Goal: Task Accomplishment & Management: Use online tool/utility

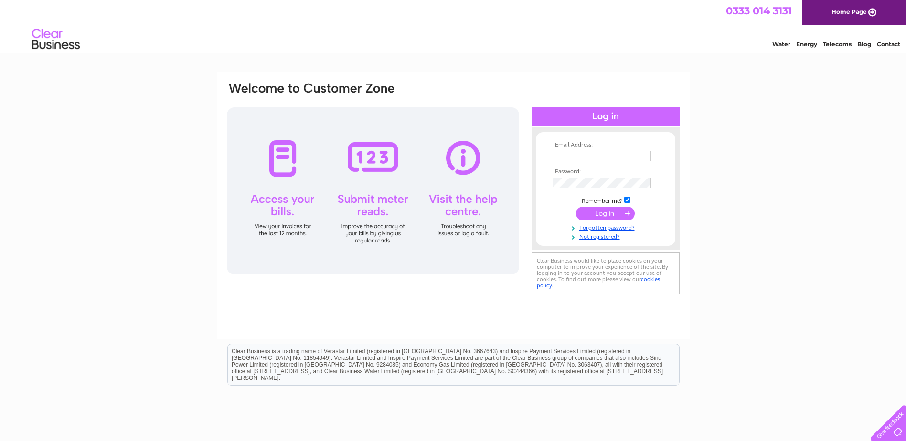
type input "finance@indigodundee.co.uk"
click at [598, 214] on input "submit" at bounding box center [605, 213] width 59 height 13
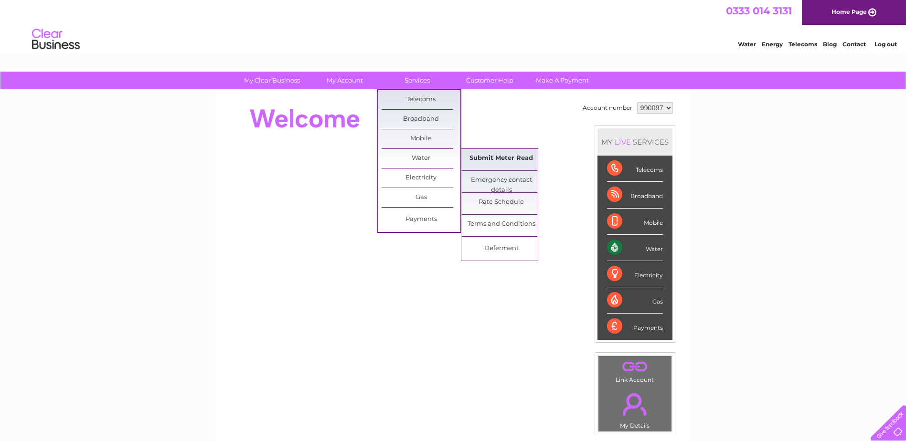
click at [485, 155] on link "Submit Meter Read" at bounding box center [501, 158] width 79 height 19
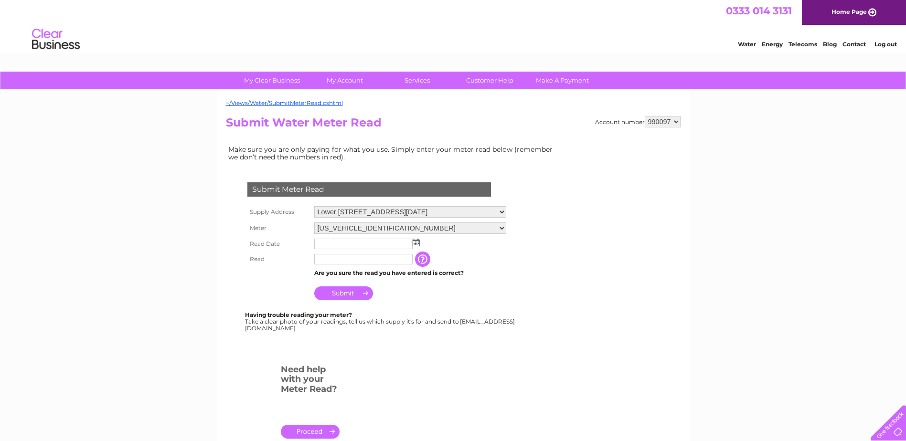
click at [419, 244] on img at bounding box center [416, 243] width 7 height 8
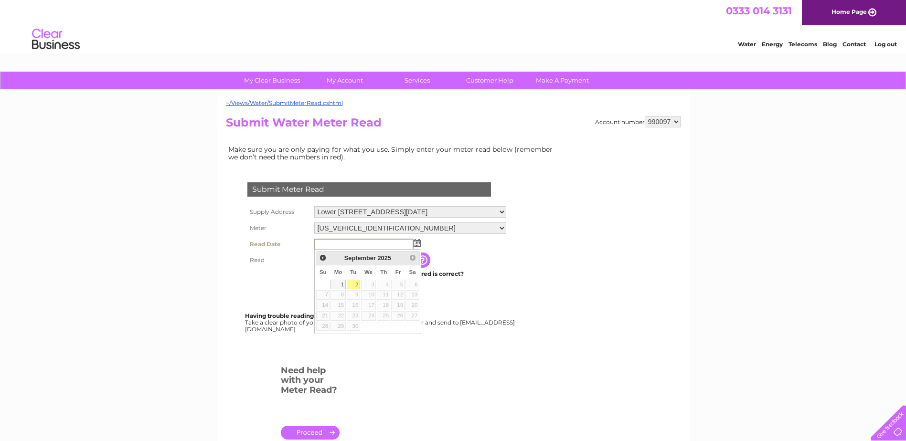
click at [357, 286] on link "2" at bounding box center [353, 285] width 13 height 10
type input "2025/09/02"
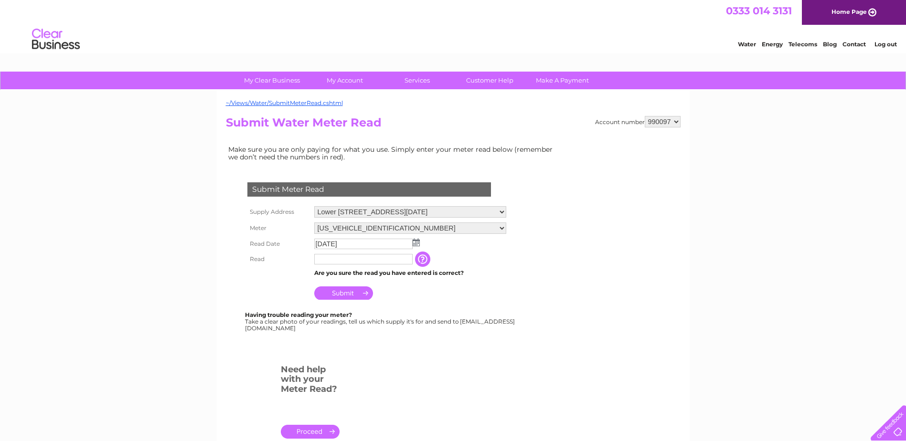
click at [340, 262] on input "text" at bounding box center [363, 259] width 98 height 11
type input "44062"
click at [327, 292] on input "Submit" at bounding box center [343, 294] width 59 height 13
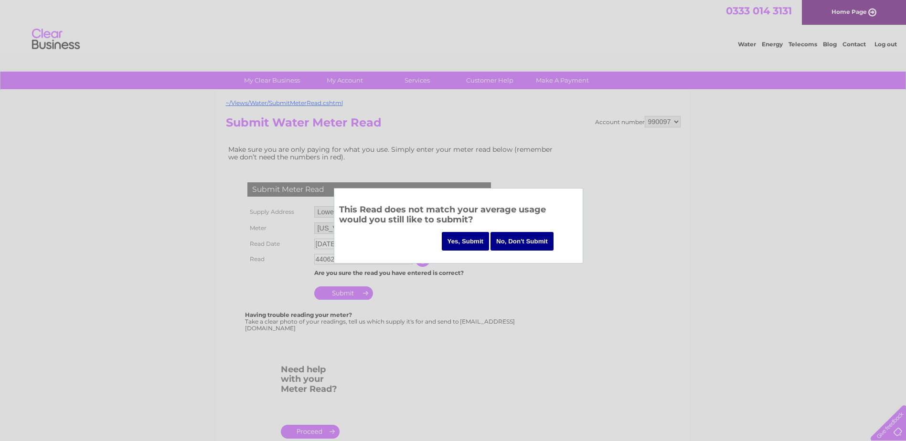
click at [524, 241] on input "No, Don't Submit" at bounding box center [522, 241] width 63 height 19
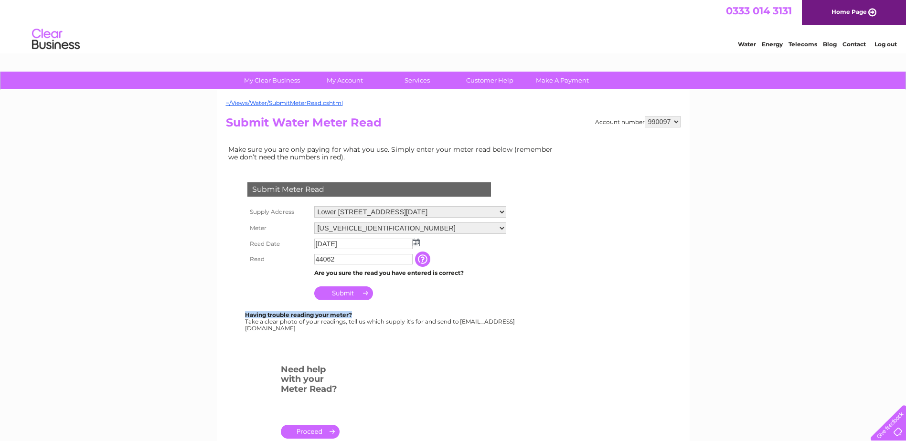
drag, startPoint x: 376, startPoint y: 291, endPoint x: 377, endPoint y: 315, distance: 23.9
click at [377, 315] on div "Submit Meter Read Supply Address Lower Dens Mill Hotel Indigo, Constable Street…" at bounding box center [371, 252] width 290 height 159
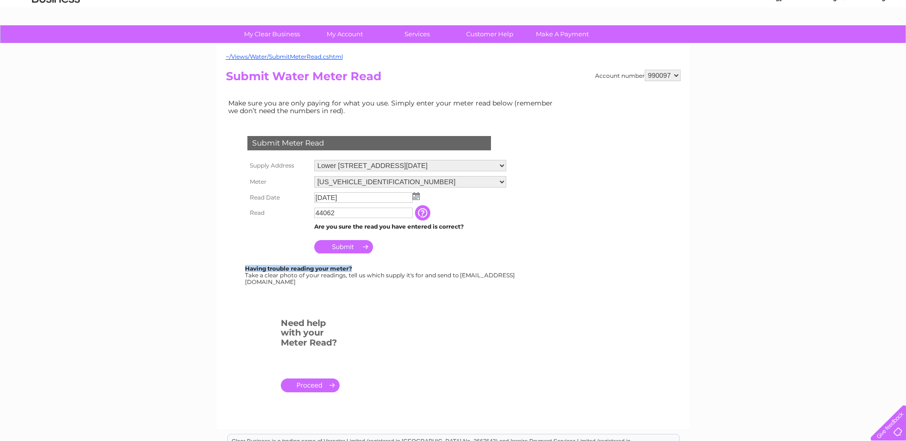
scroll to position [143, 0]
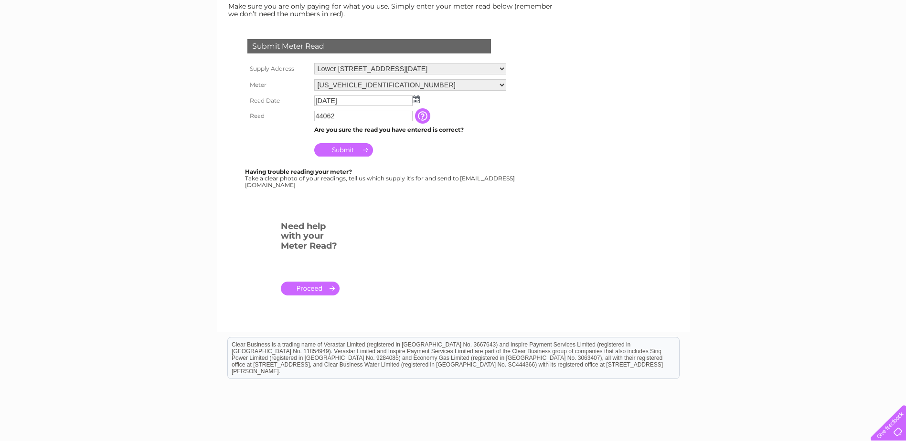
drag, startPoint x: 352, startPoint y: 118, endPoint x: 252, endPoint y: 103, distance: 100.6
click at [252, 103] on tbody "Supply Address Lower Dens Mill Hotel Indigo, Constable Street, Dundee, DD4 6AD …" at bounding box center [377, 110] width 264 height 98
click at [507, 66] on select "Lower Dens Mill Hotel Indigo, Constable Street, Dundee, DD4 6AD" at bounding box center [410, 68] width 193 height 11
click at [314, 63] on select "Lower Dens Mill Hotel Indigo, Constable Street, Dundee, DD4 6AD" at bounding box center [410, 69] width 192 height 12
click at [340, 123] on td "44062" at bounding box center [363, 116] width 103 height 15
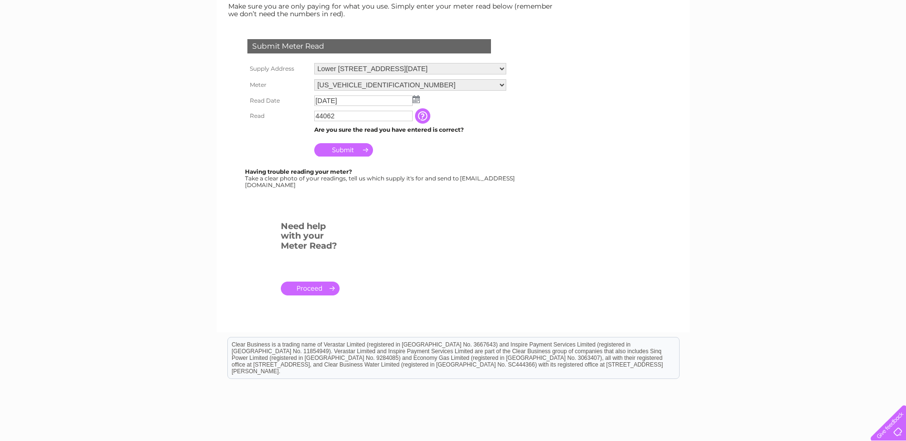
click at [350, 153] on input "Submit" at bounding box center [343, 149] width 59 height 13
click at [251, 152] on th at bounding box center [278, 147] width 67 height 23
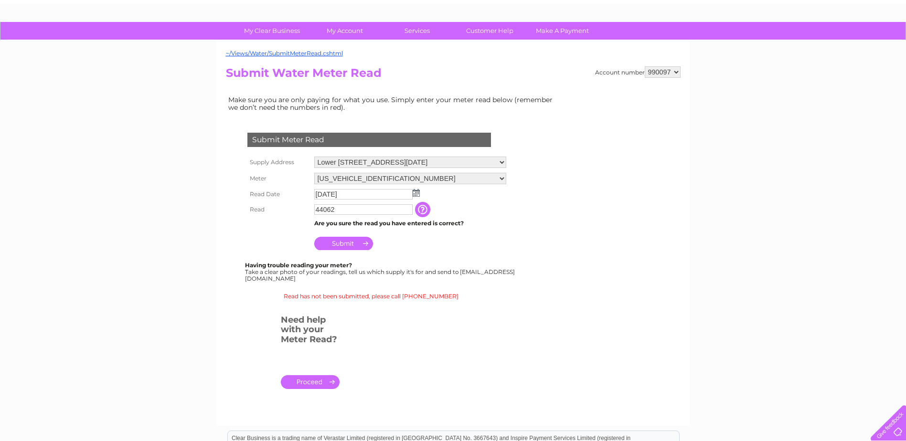
scroll to position [0, 0]
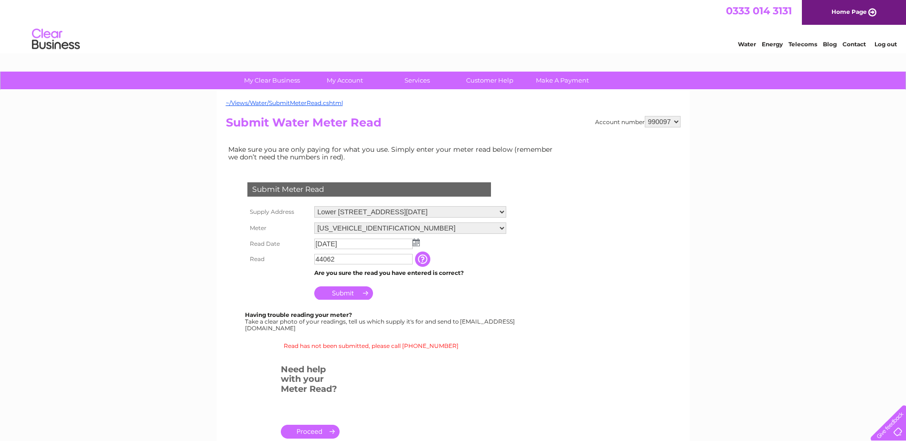
click at [345, 289] on input "Submit" at bounding box center [343, 293] width 59 height 13
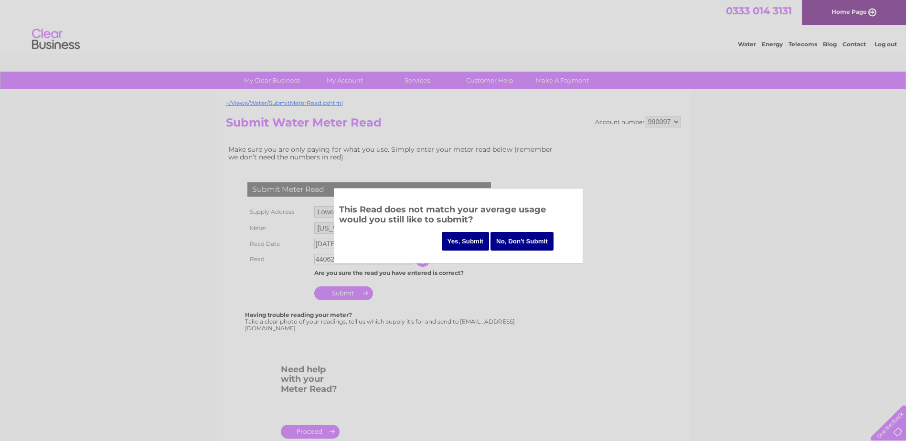
click at [452, 235] on input "Yes, Submit" at bounding box center [466, 241] width 48 height 19
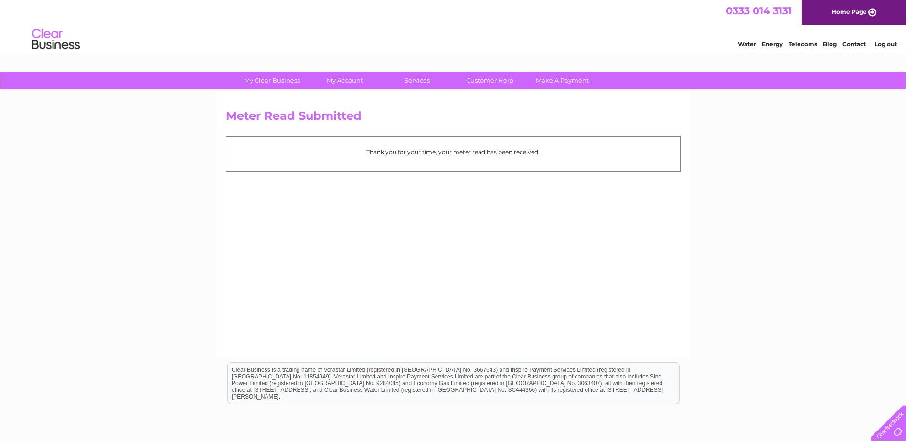
click at [317, 254] on div "Meter Read Submitted Thank you for your time, your meter read has been received." at bounding box center [453, 223] width 473 height 267
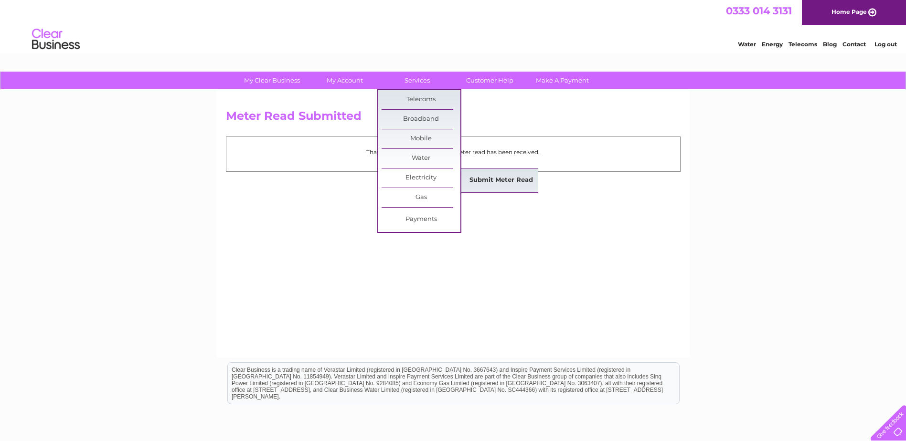
click at [521, 178] on link "Submit Meter Read" at bounding box center [501, 180] width 79 height 19
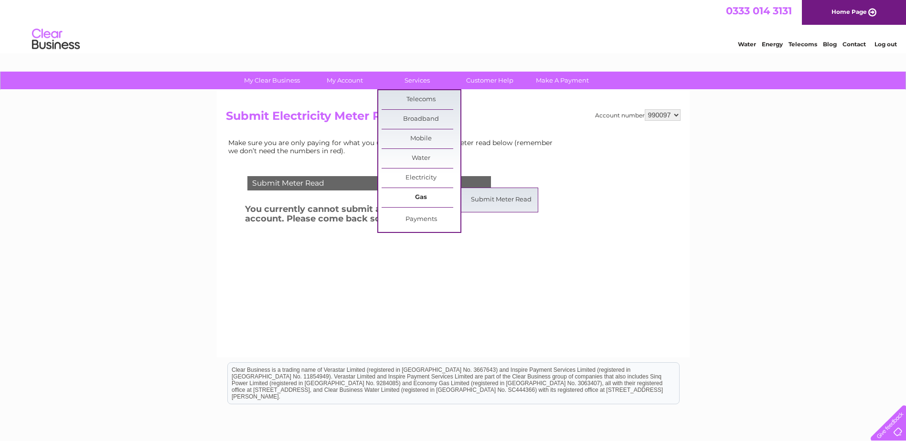
click at [421, 195] on link "Gas" at bounding box center [421, 197] width 79 height 19
click at [502, 195] on link "Submit Meter Read" at bounding box center [501, 200] width 79 height 19
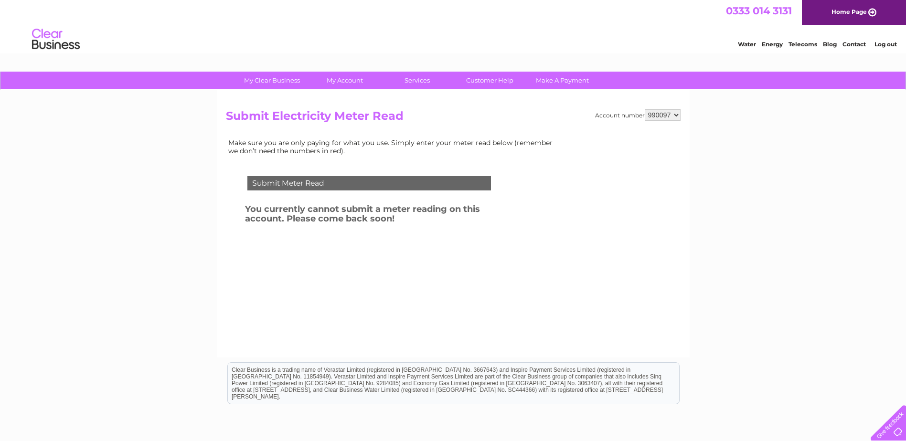
click at [340, 265] on div "Submit Meter Read You currently cannot submit a meter reading on this account. …" at bounding box center [371, 229] width 290 height 124
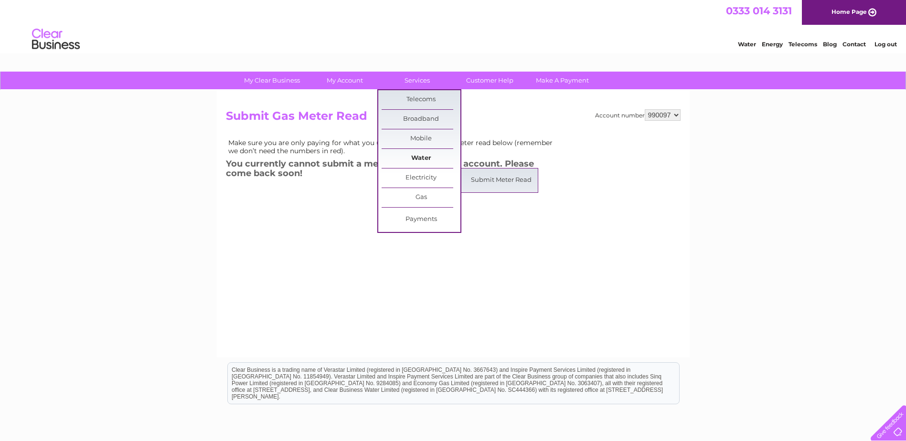
click at [416, 153] on link "Water" at bounding box center [421, 158] width 79 height 19
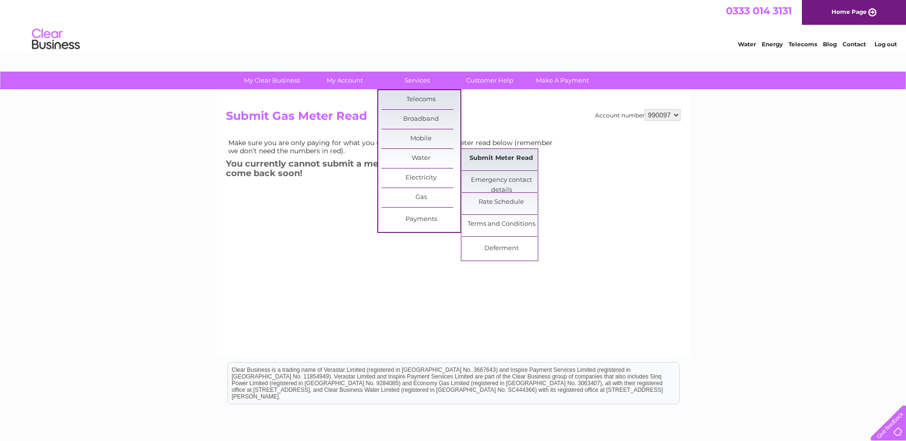
click at [478, 156] on link "Submit Meter Read" at bounding box center [501, 158] width 79 height 19
click at [484, 156] on link "Submit Meter Read" at bounding box center [501, 158] width 79 height 19
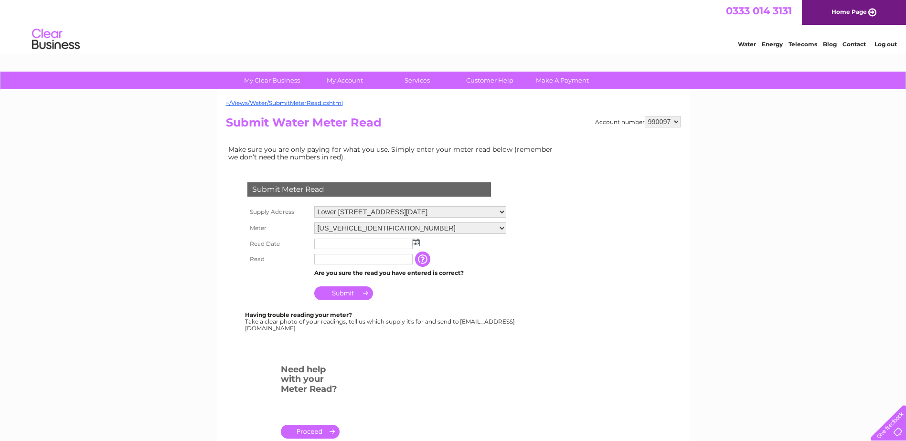
click at [372, 213] on select "Lower [STREET_ADDRESS][DATE]" at bounding box center [410, 211] width 192 height 11
click at [314, 206] on select "Lower [STREET_ADDRESS][DATE]" at bounding box center [410, 212] width 192 height 12
click at [452, 241] on td at bounding box center [410, 244] width 197 height 15
click at [448, 226] on select "[US_VEHICLE_IDENTIFICATION_NUMBER]" at bounding box center [410, 228] width 192 height 11
click at [314, 223] on select "[US_VEHICLE_IDENTIFICATION_NUMBER]" at bounding box center [410, 229] width 192 height 12
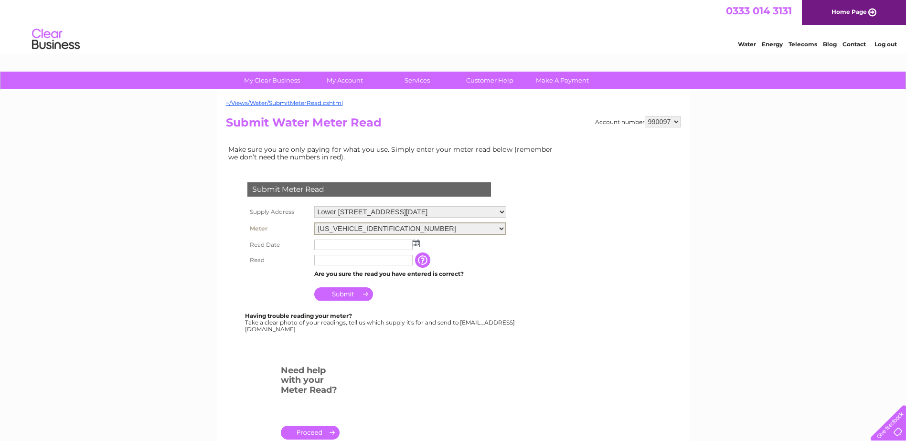
click at [479, 258] on td "The reading you have just taken from your water meter. Our records indicate you…" at bounding box center [470, 260] width 76 height 15
click at [878, 46] on link "Log out" at bounding box center [886, 44] width 22 height 7
